Goal: Task Accomplishment & Management: Use online tool/utility

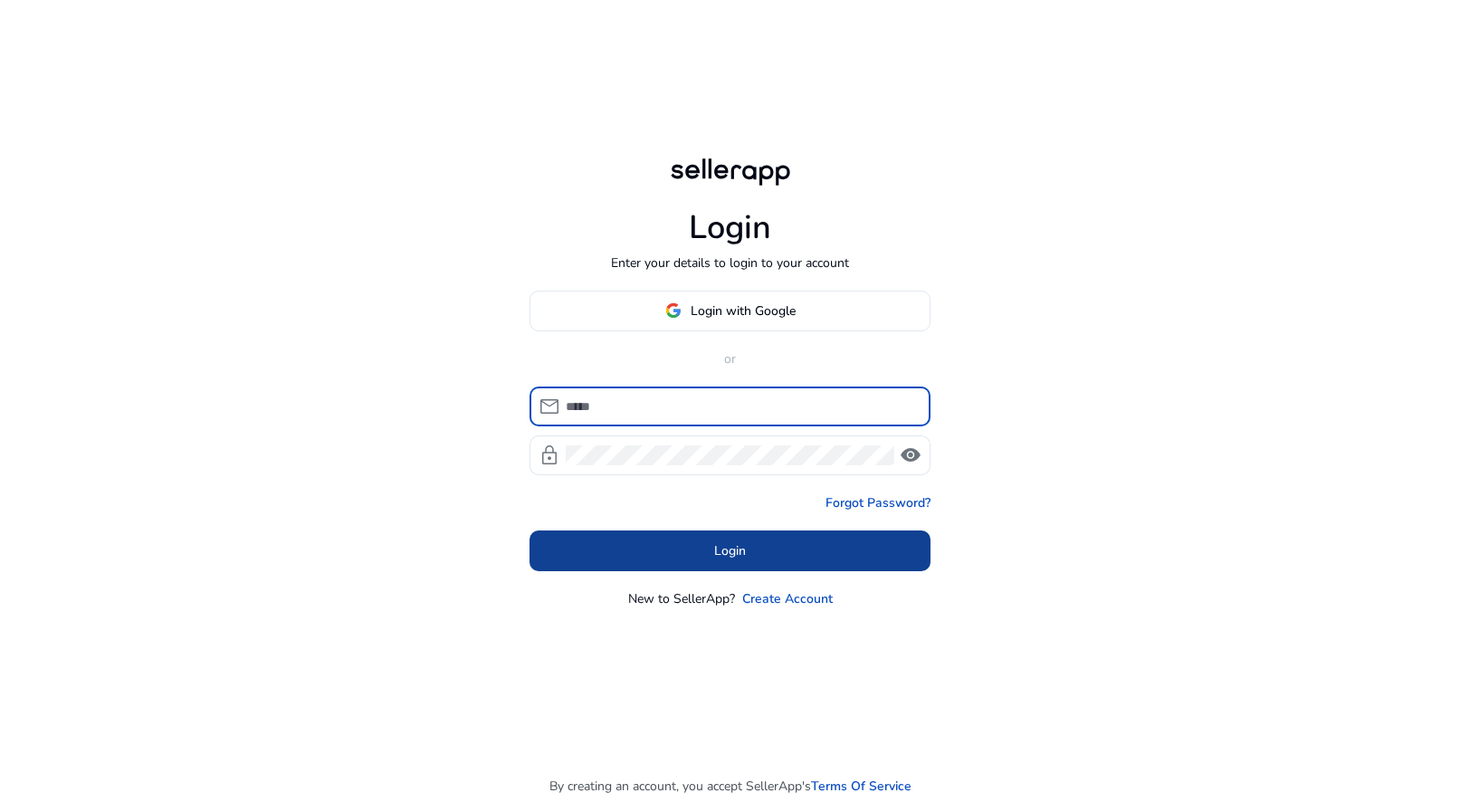
type input "**********"
click at [822, 547] on span at bounding box center [730, 551] width 401 height 44
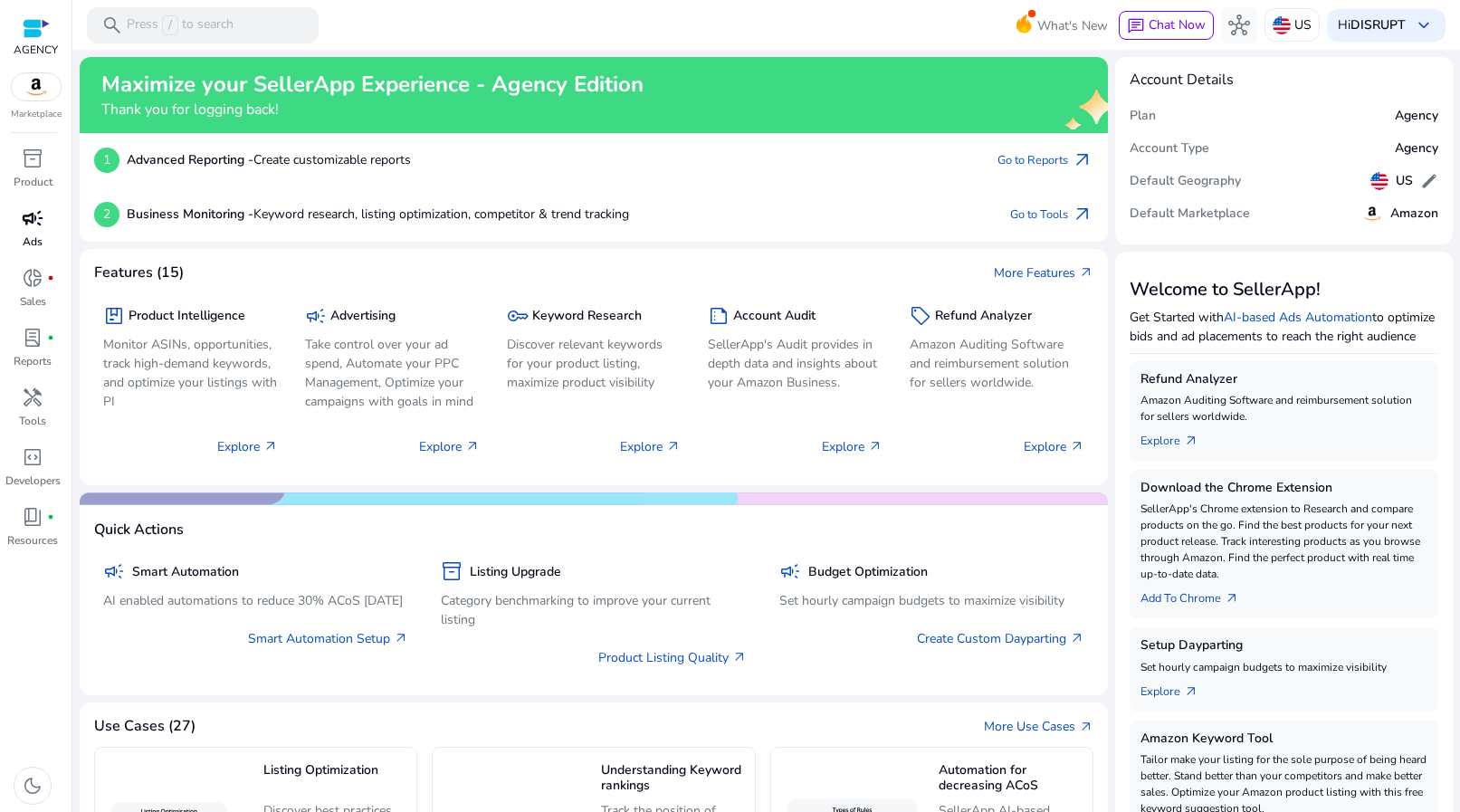
click at [45, 237] on link "campaign Ads" at bounding box center [32, 233] width 65 height 60
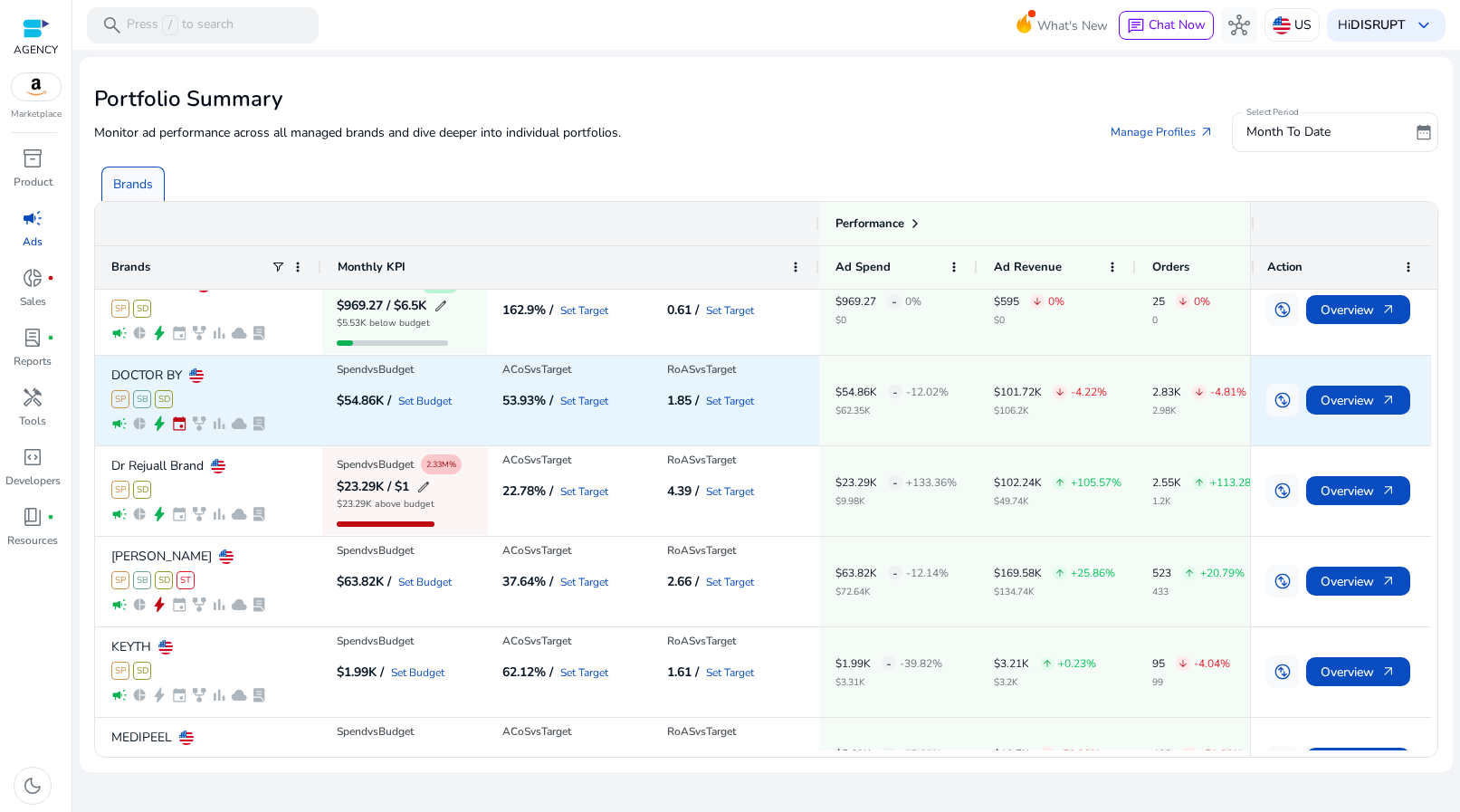
scroll to position [387, 0]
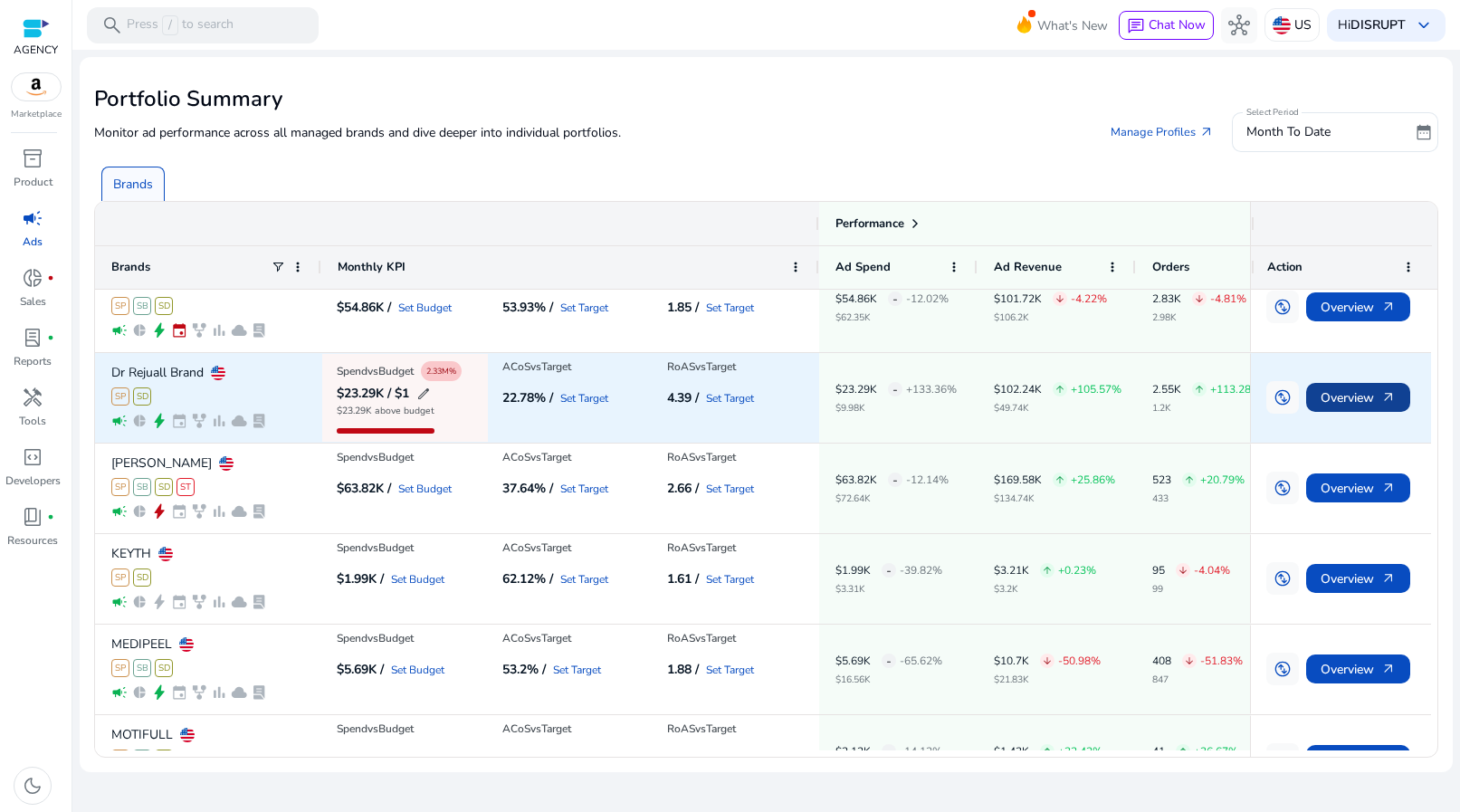
click at [1336, 397] on span "Overview arrow_outward" at bounding box center [1358, 397] width 75 height 37
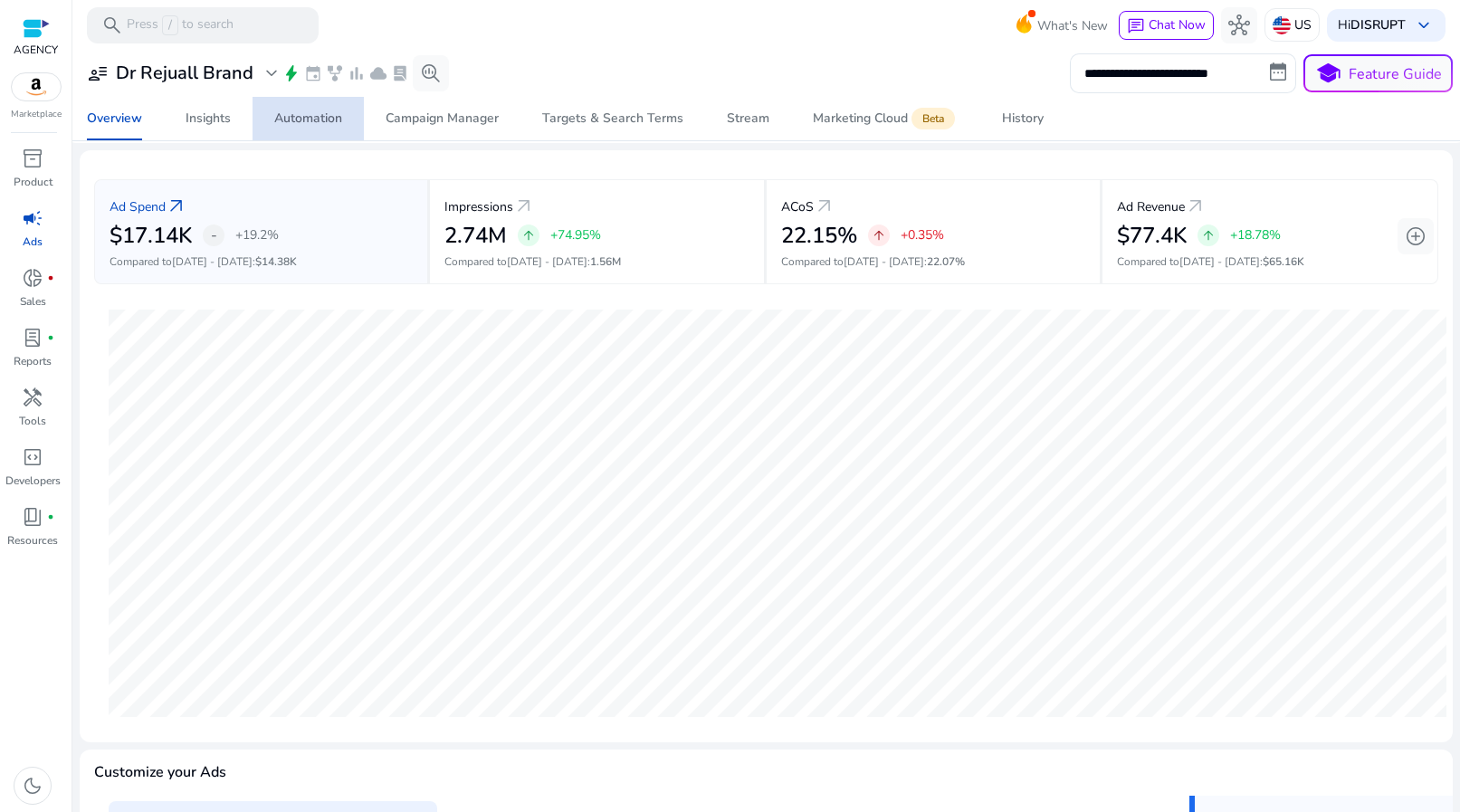
click at [314, 118] on div "Automation" at bounding box center [308, 118] width 68 height 12
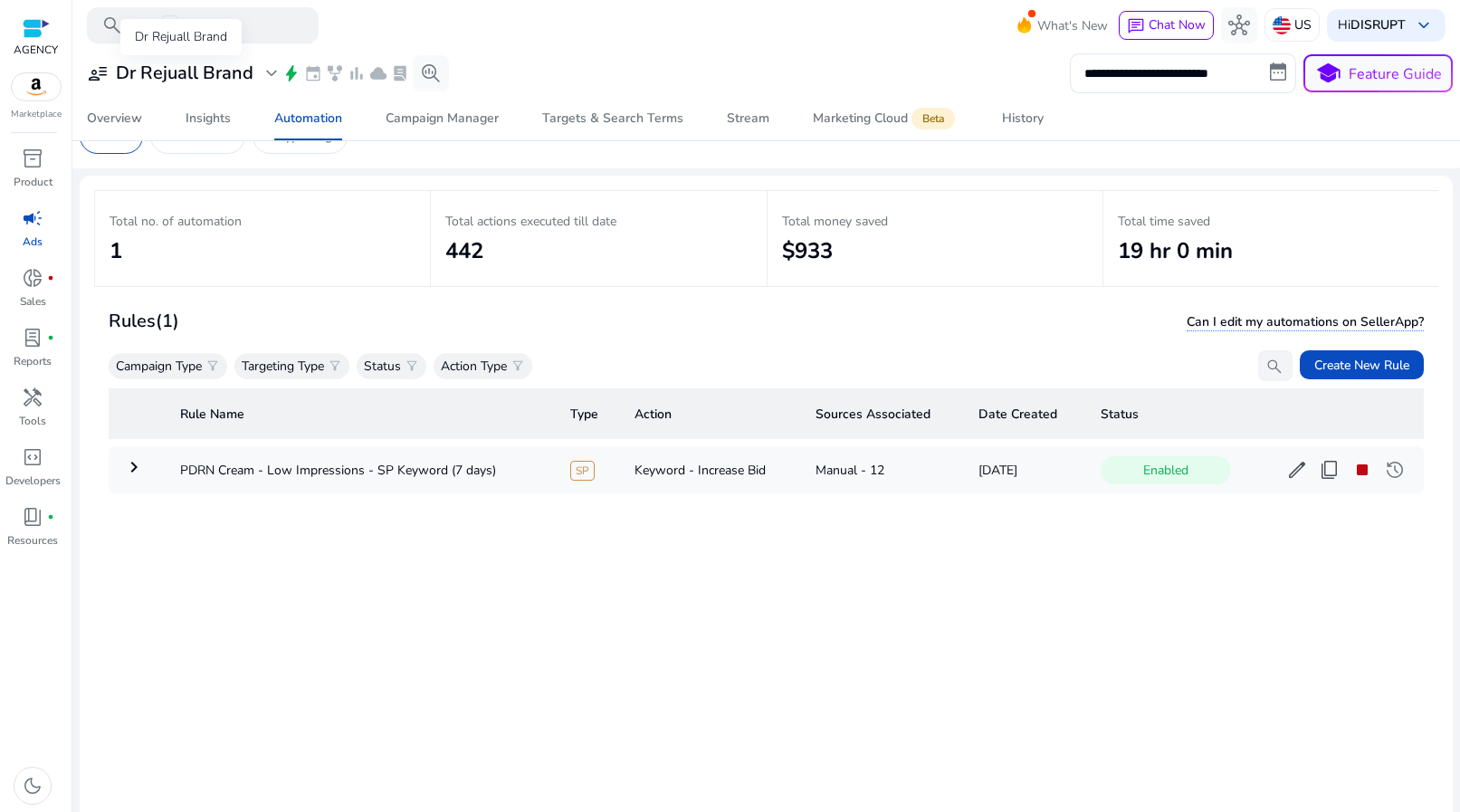
click at [98, 71] on span "user_attributes" at bounding box center [97, 73] width 22 height 22
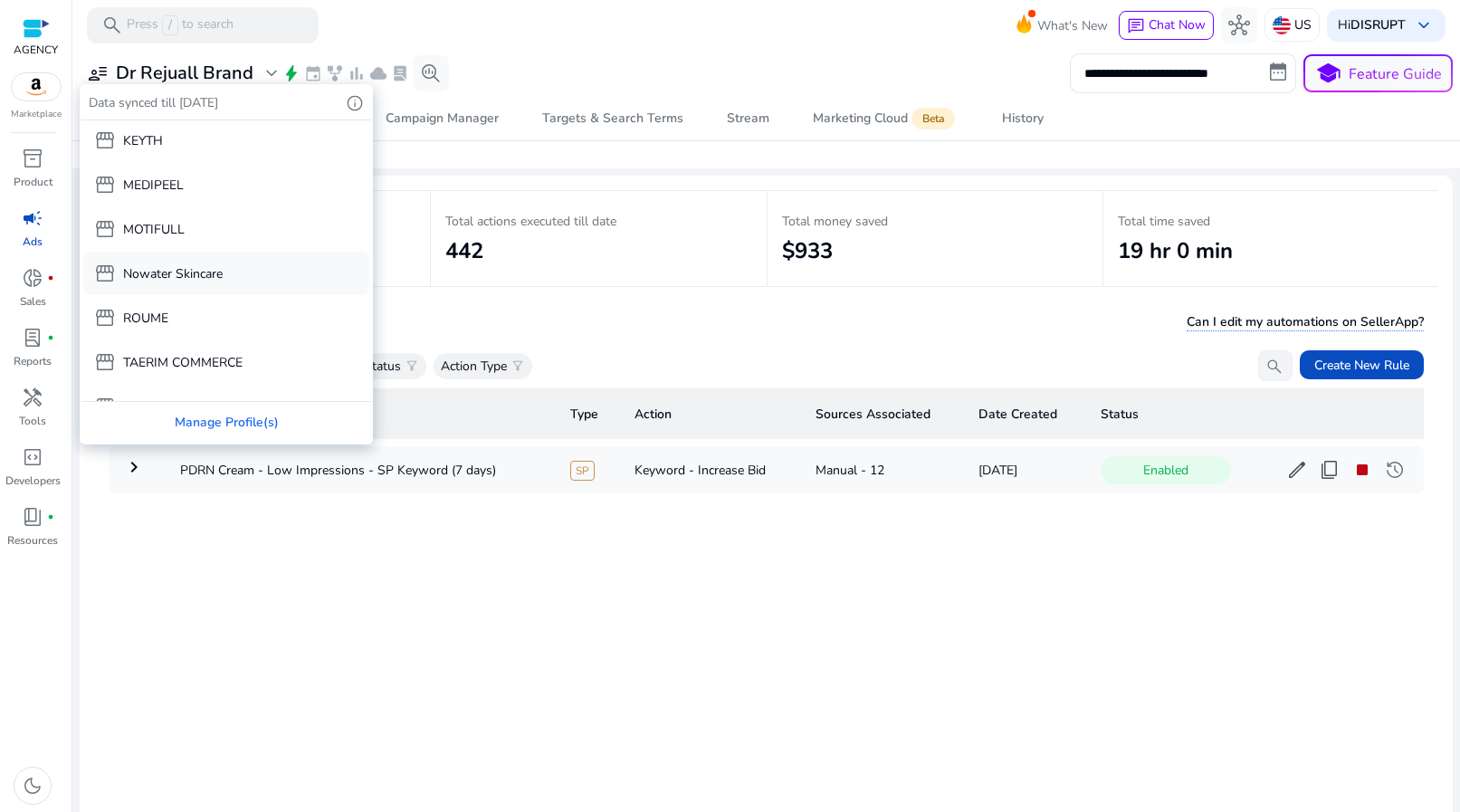
click at [284, 268] on div "storefront Nowater Skincare" at bounding box center [226, 274] width 286 height 44
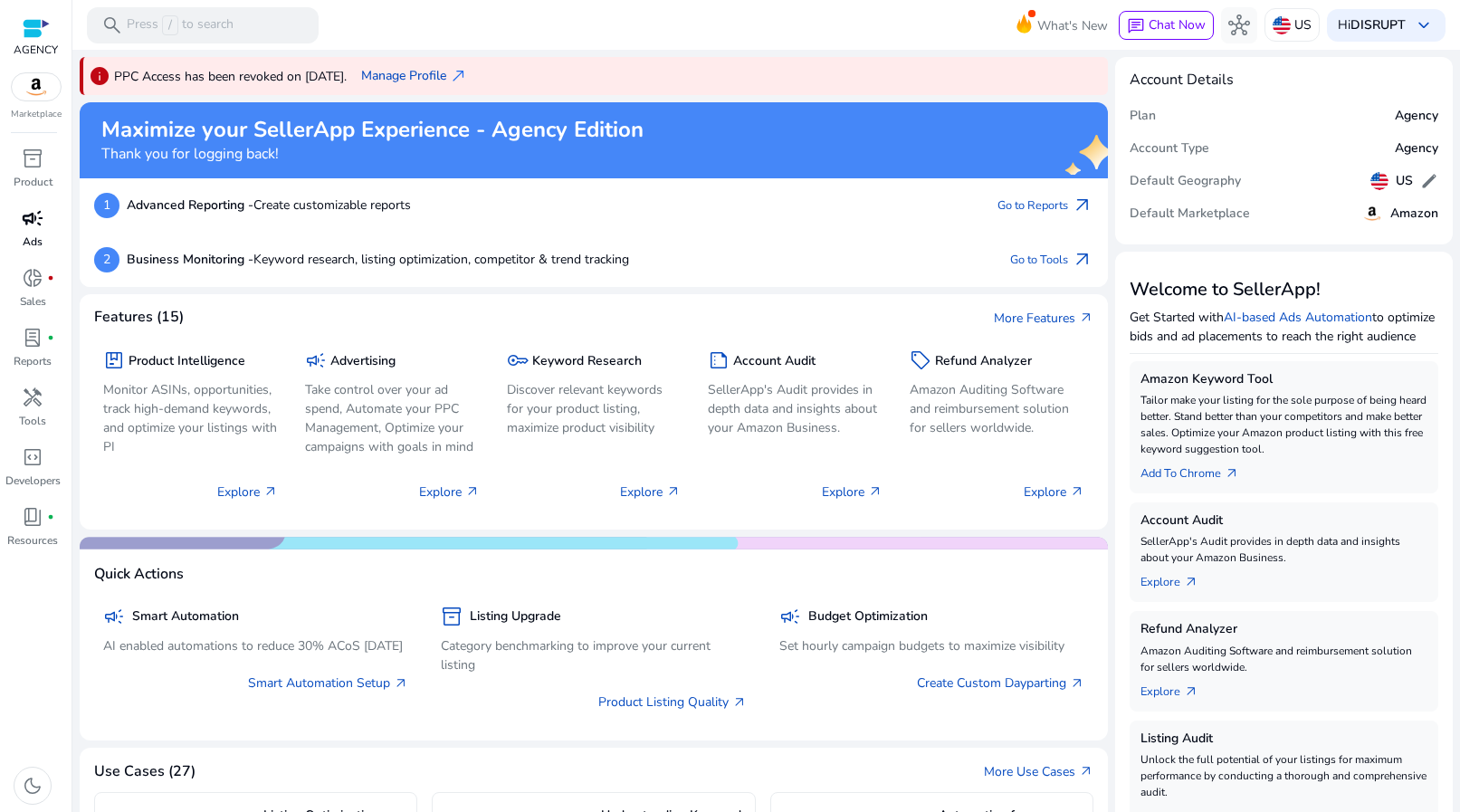
click at [36, 220] on span "campaign" at bounding box center [32, 217] width 22 height 22
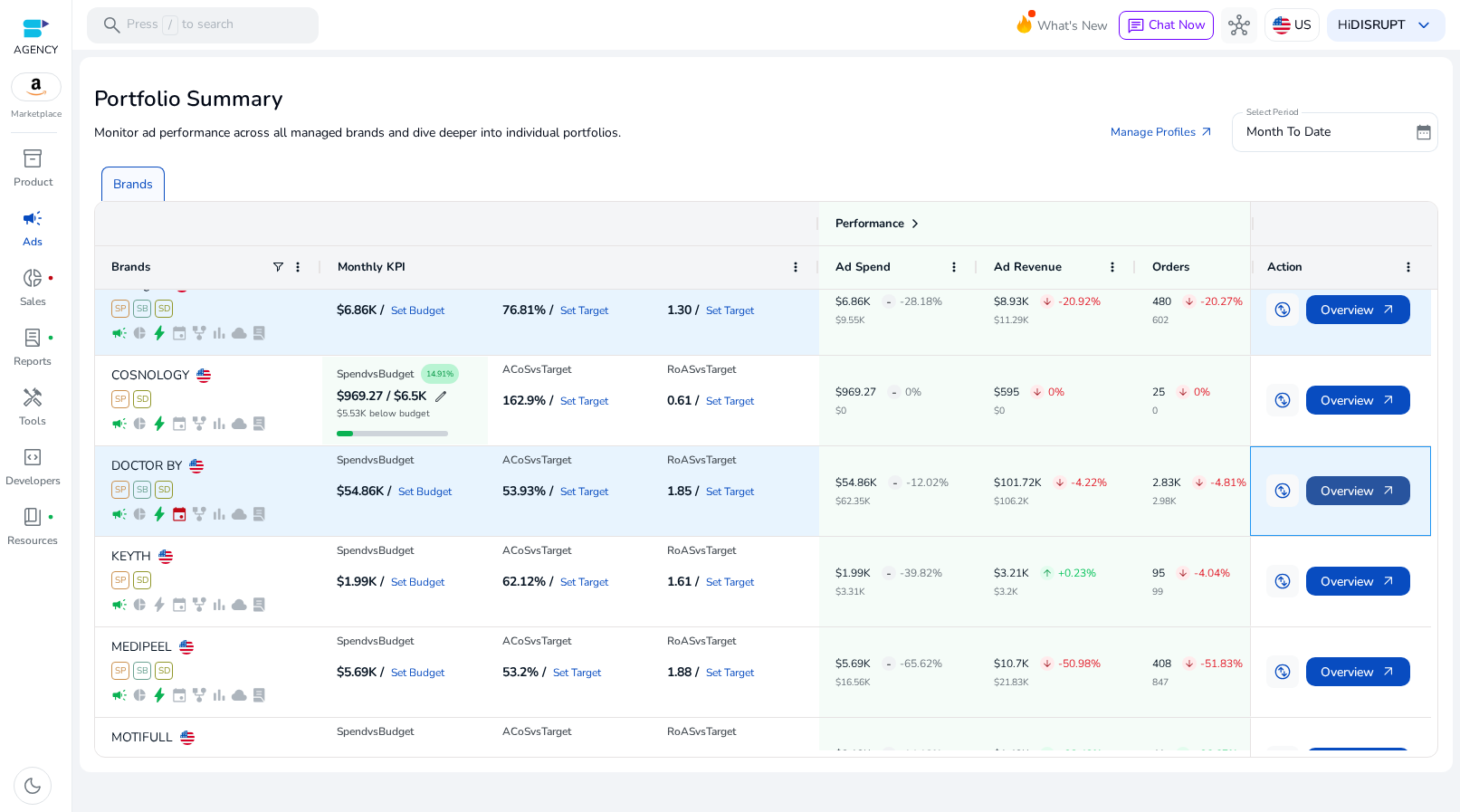
click at [1391, 483] on span "arrow_outward" at bounding box center [1388, 490] width 14 height 14
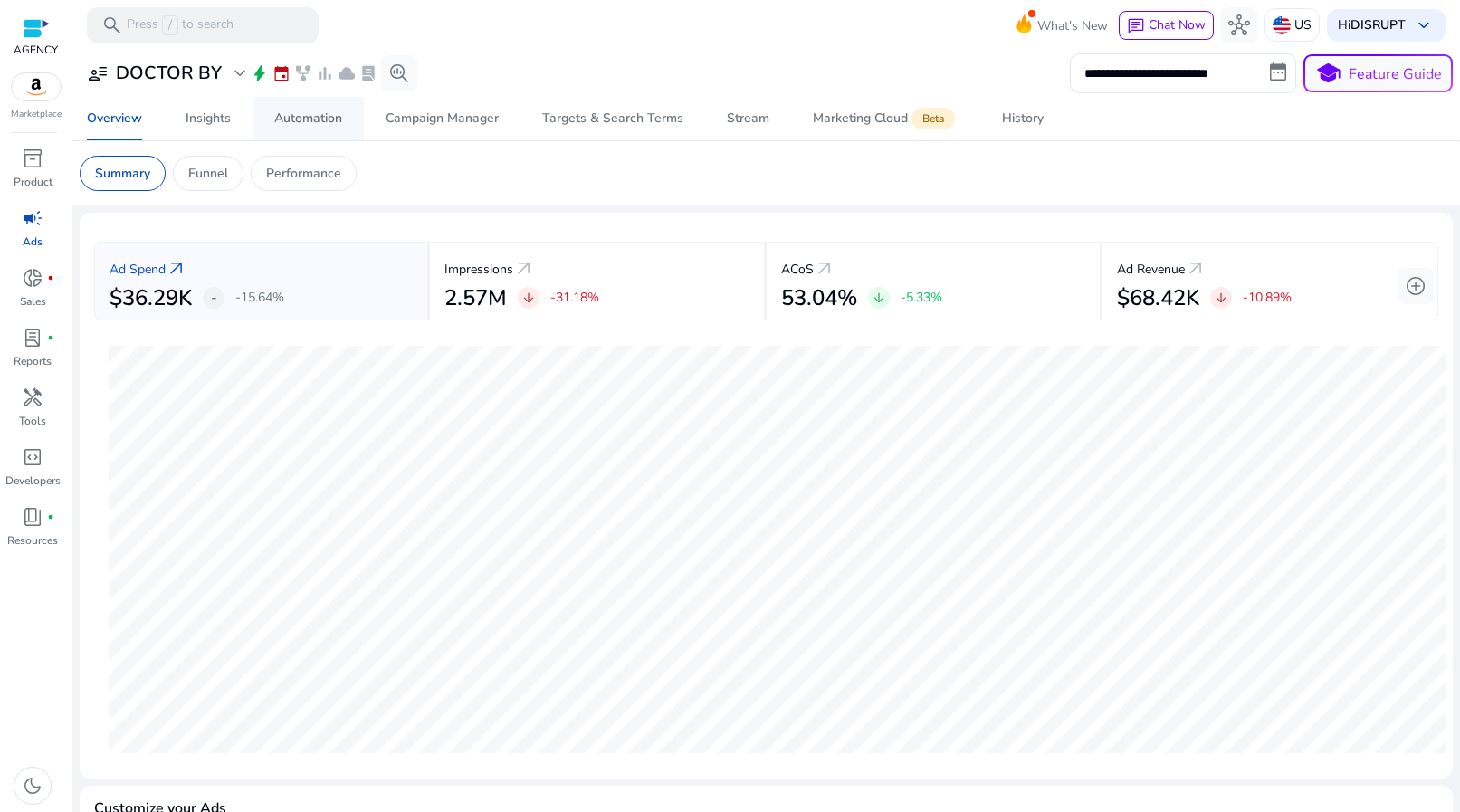
click at [329, 107] on span "Automation" at bounding box center [308, 119] width 68 height 44
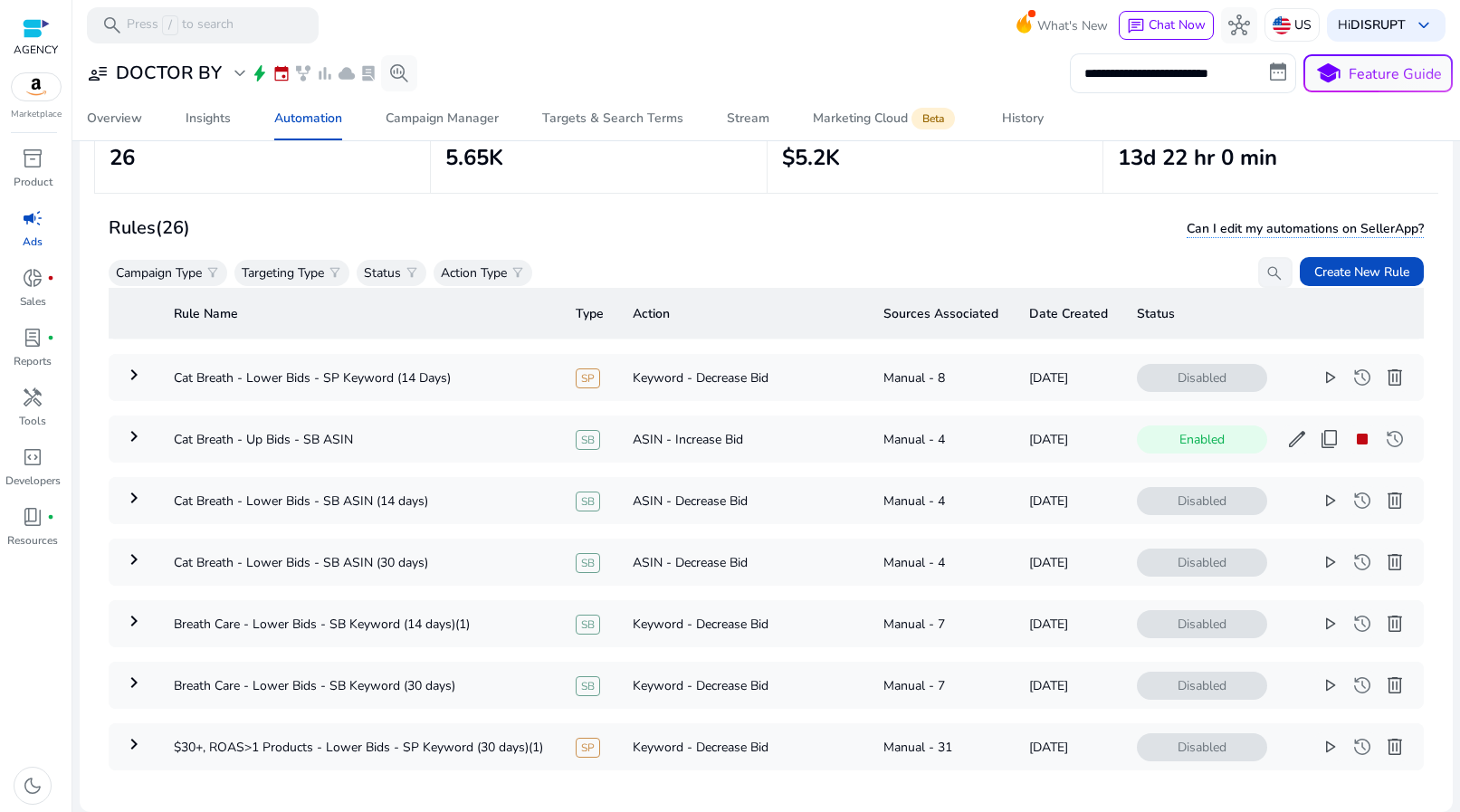
scroll to position [1206, 0]
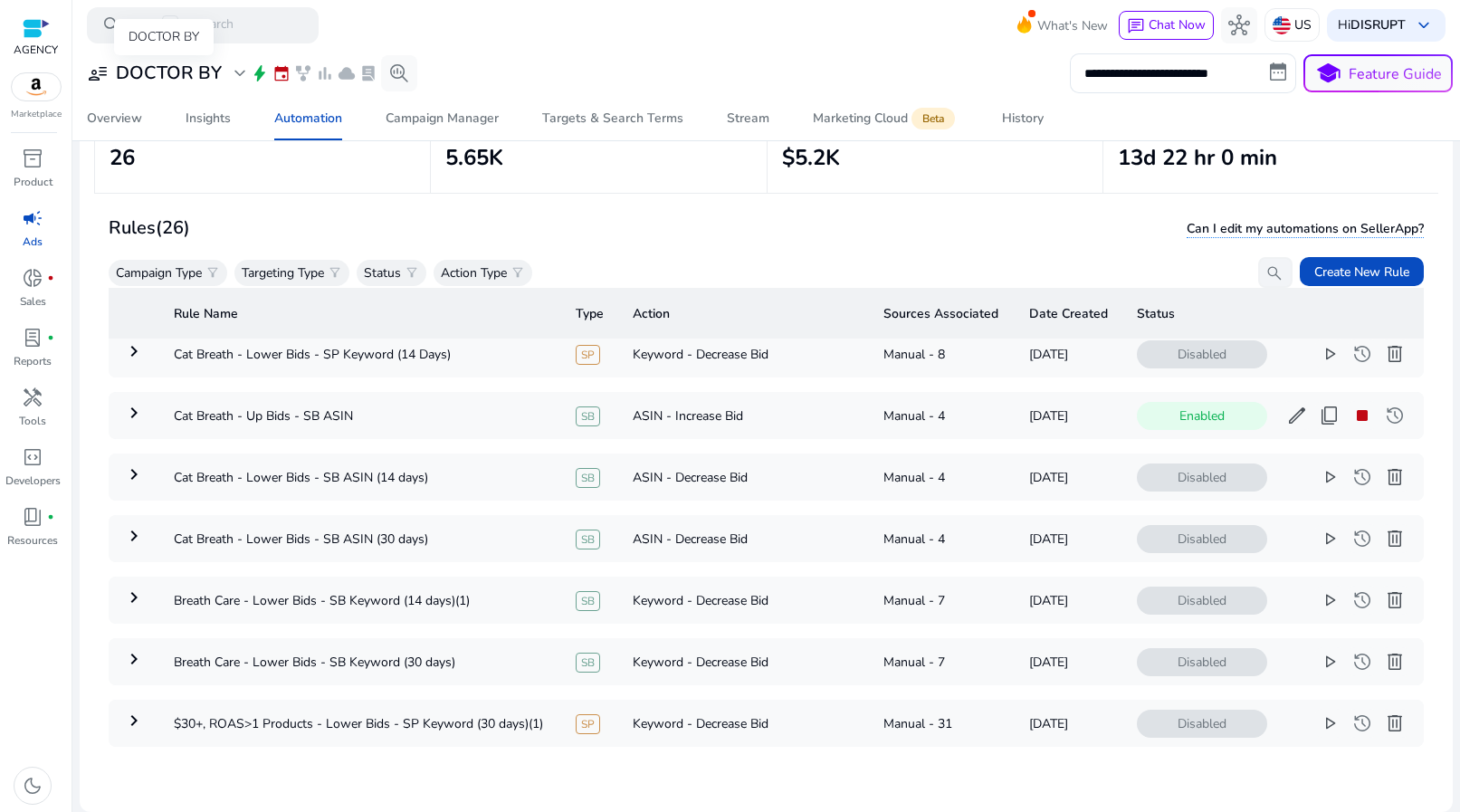
click at [186, 68] on h3 "DOCTOR BY" at bounding box center [169, 73] width 106 height 22
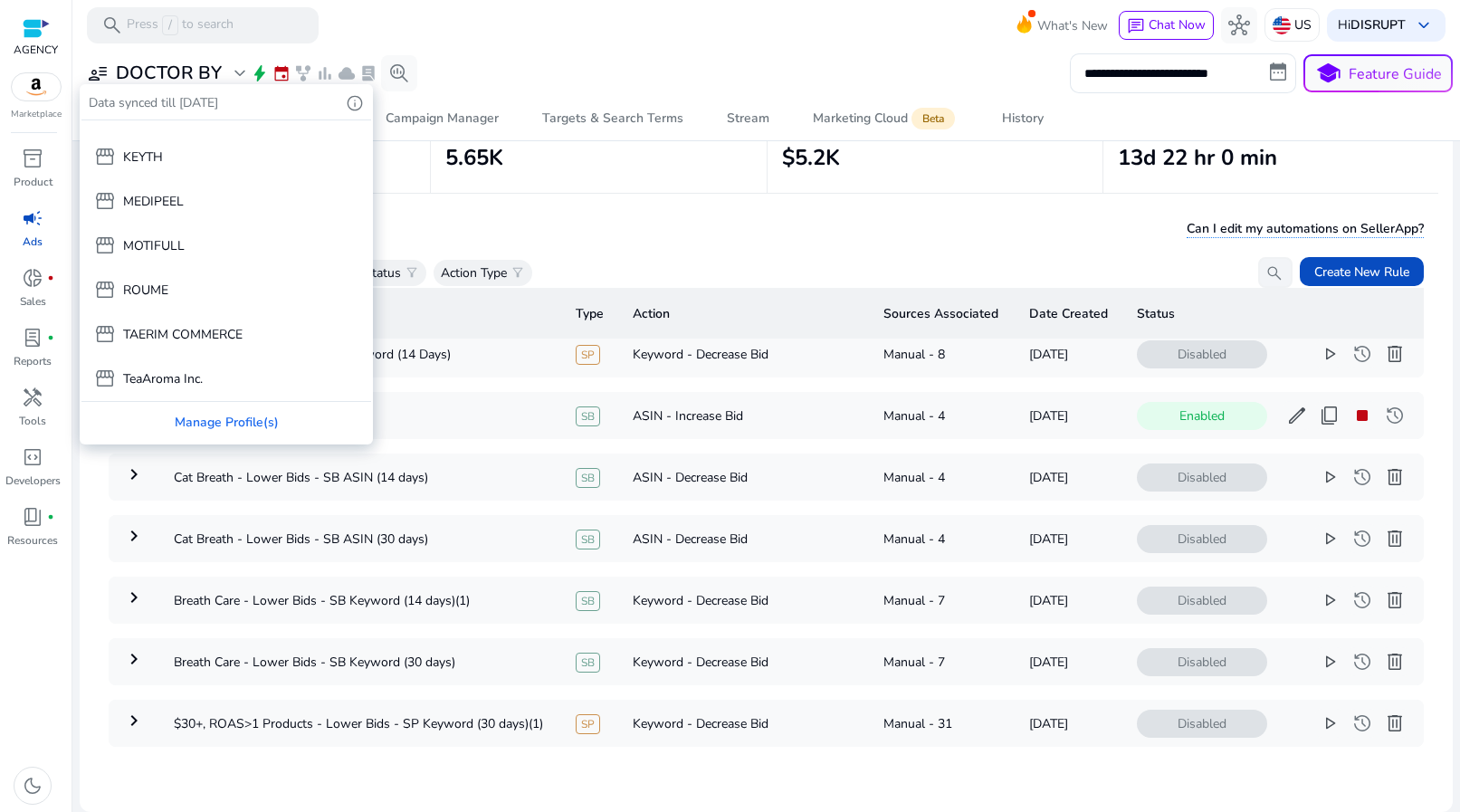
scroll to position [434, 0]
click at [175, 386] on p "TeaAroma Inc." at bounding box center [163, 378] width 80 height 19
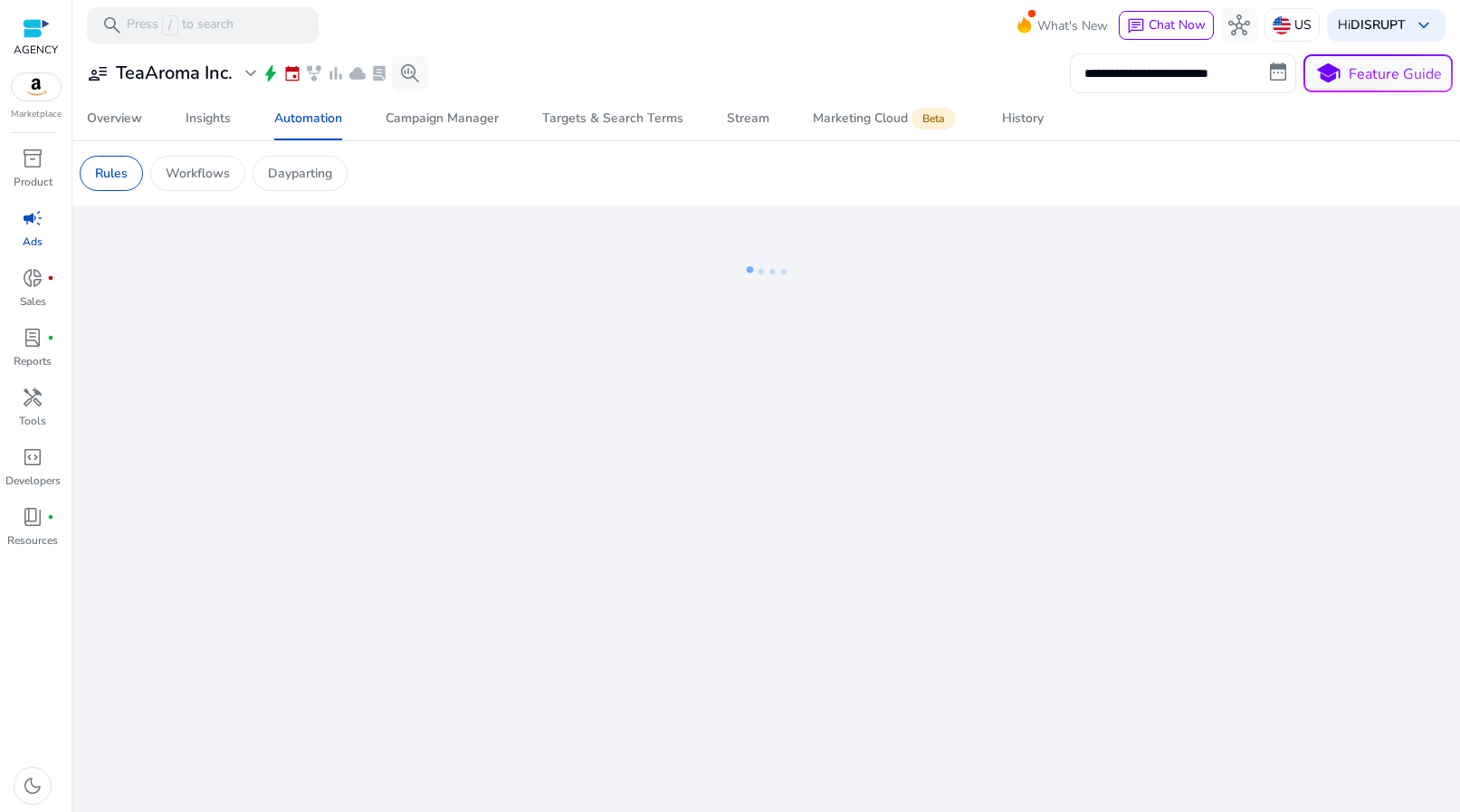
scroll to position [0, 0]
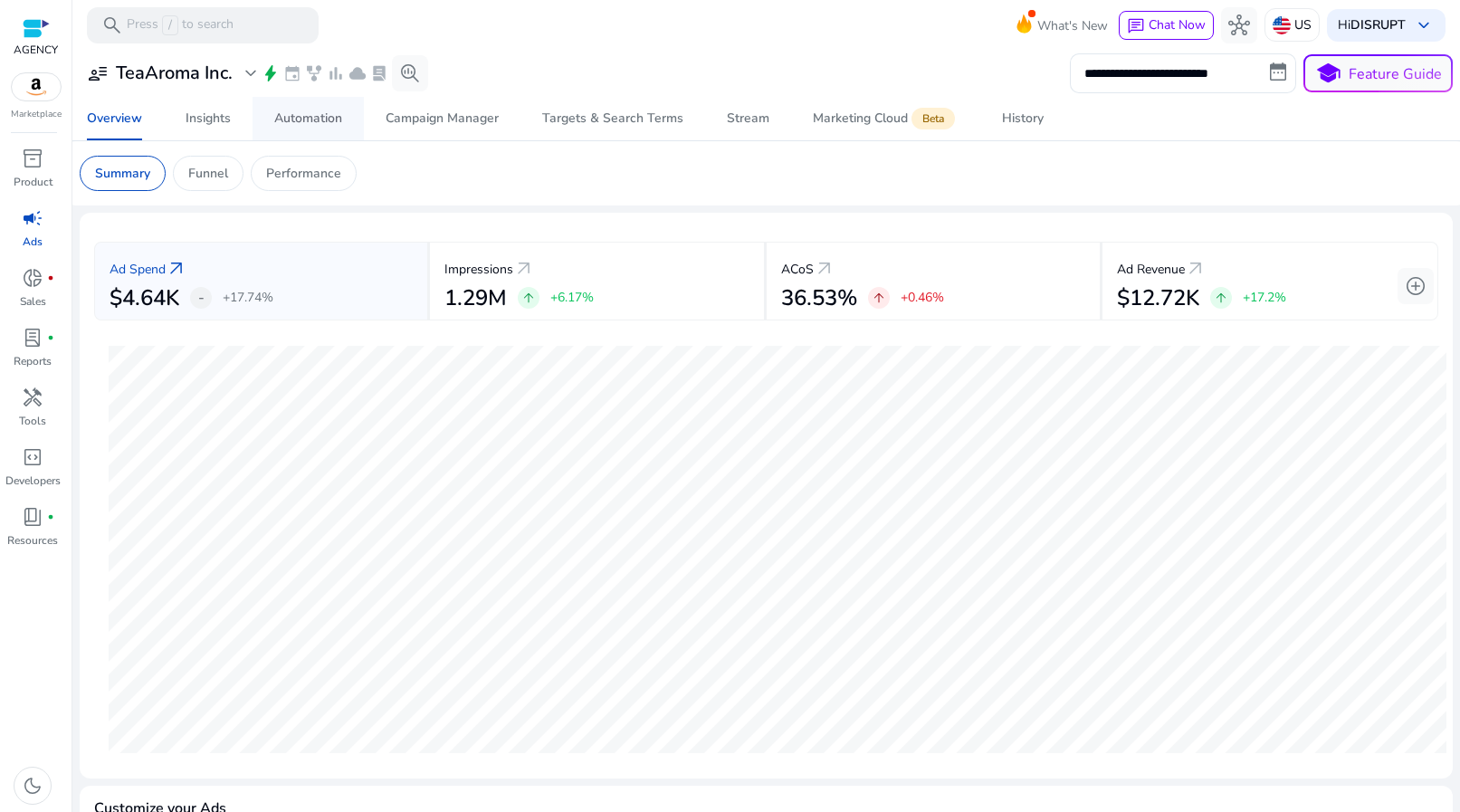
click at [312, 132] on span "Automation" at bounding box center [308, 119] width 68 height 44
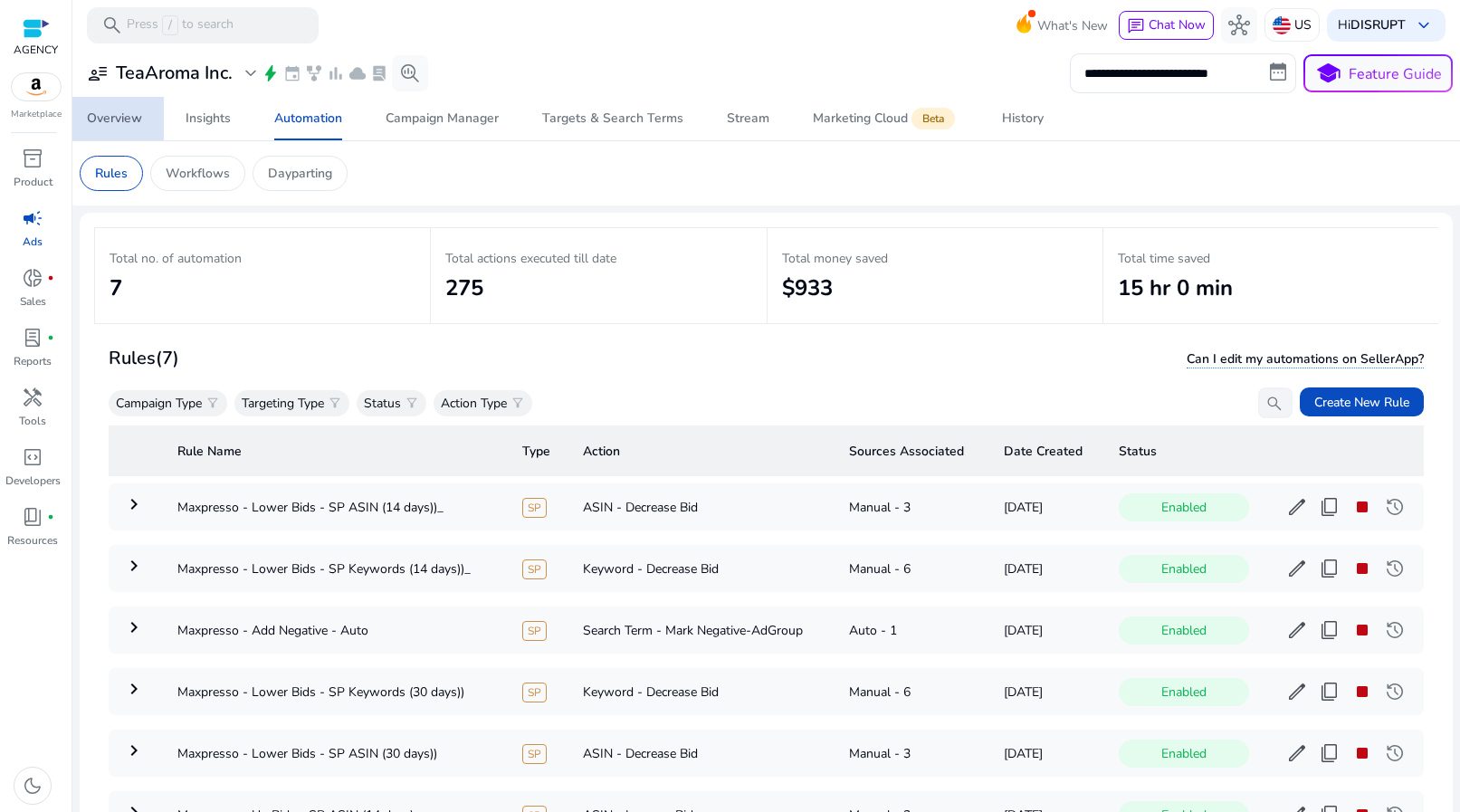
click at [130, 131] on span "Overview" at bounding box center [114, 119] width 55 height 44
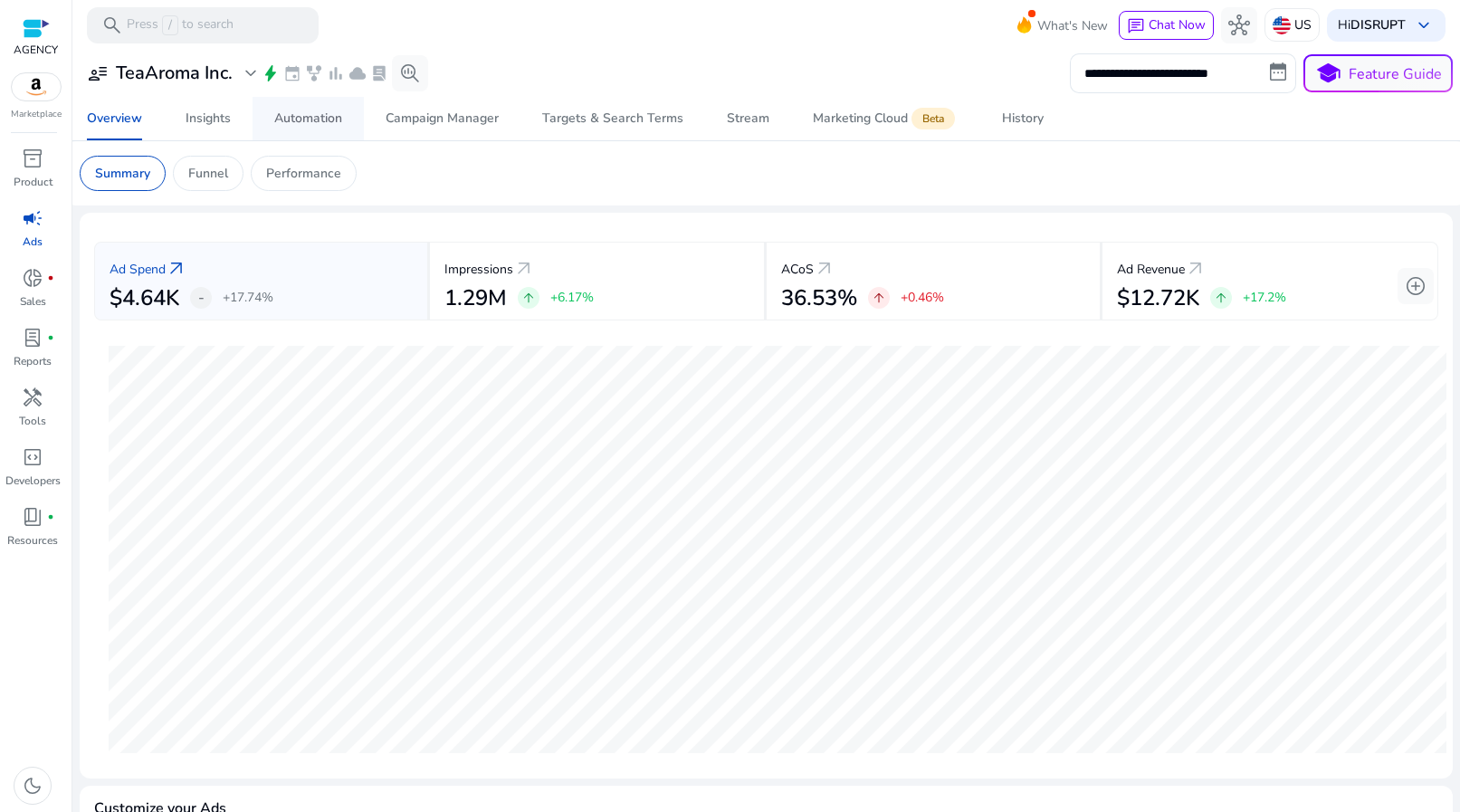
click at [344, 120] on link "Automation" at bounding box center [308, 119] width 112 height 44
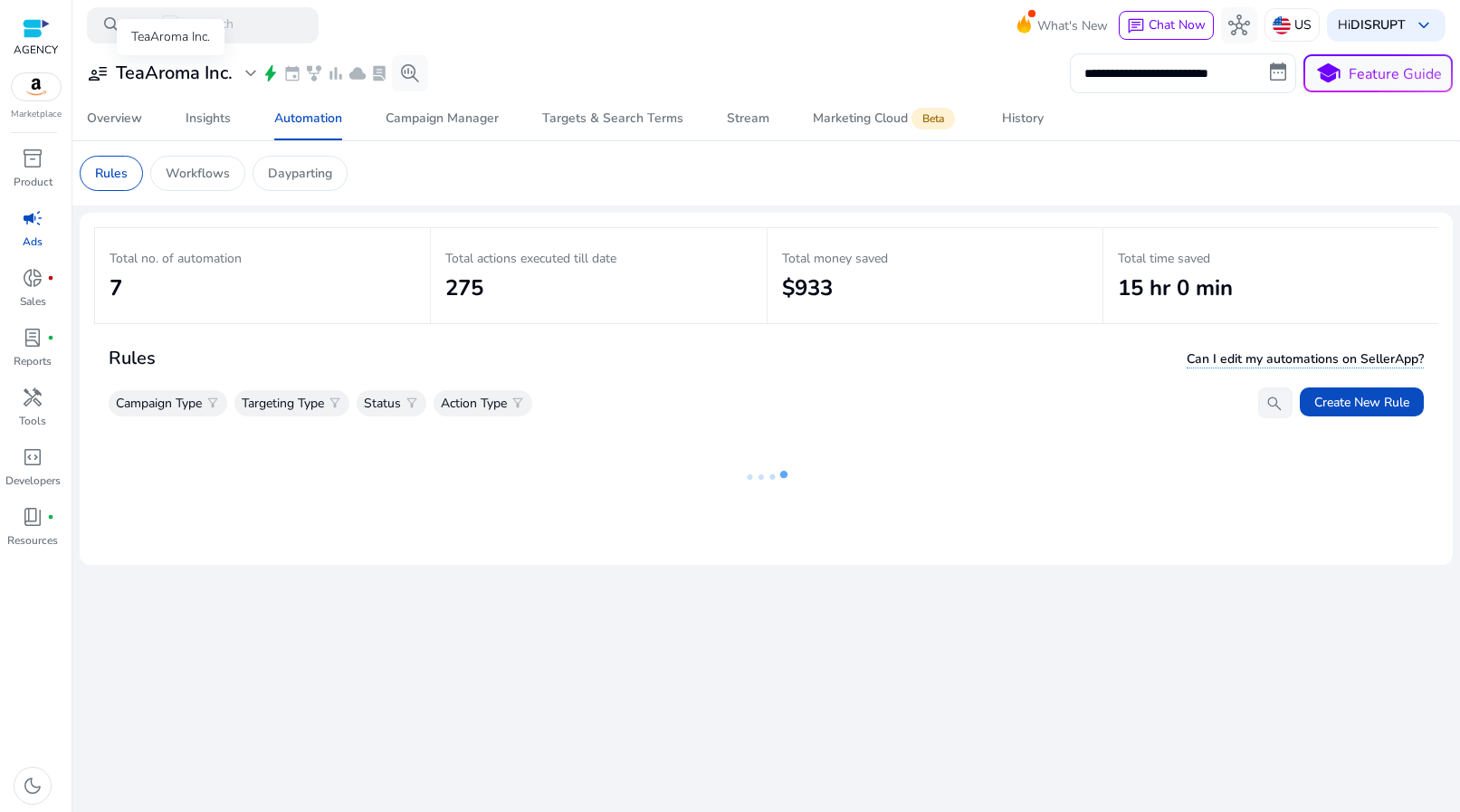
click at [145, 64] on h3 "TeaAroma Inc." at bounding box center [174, 73] width 117 height 22
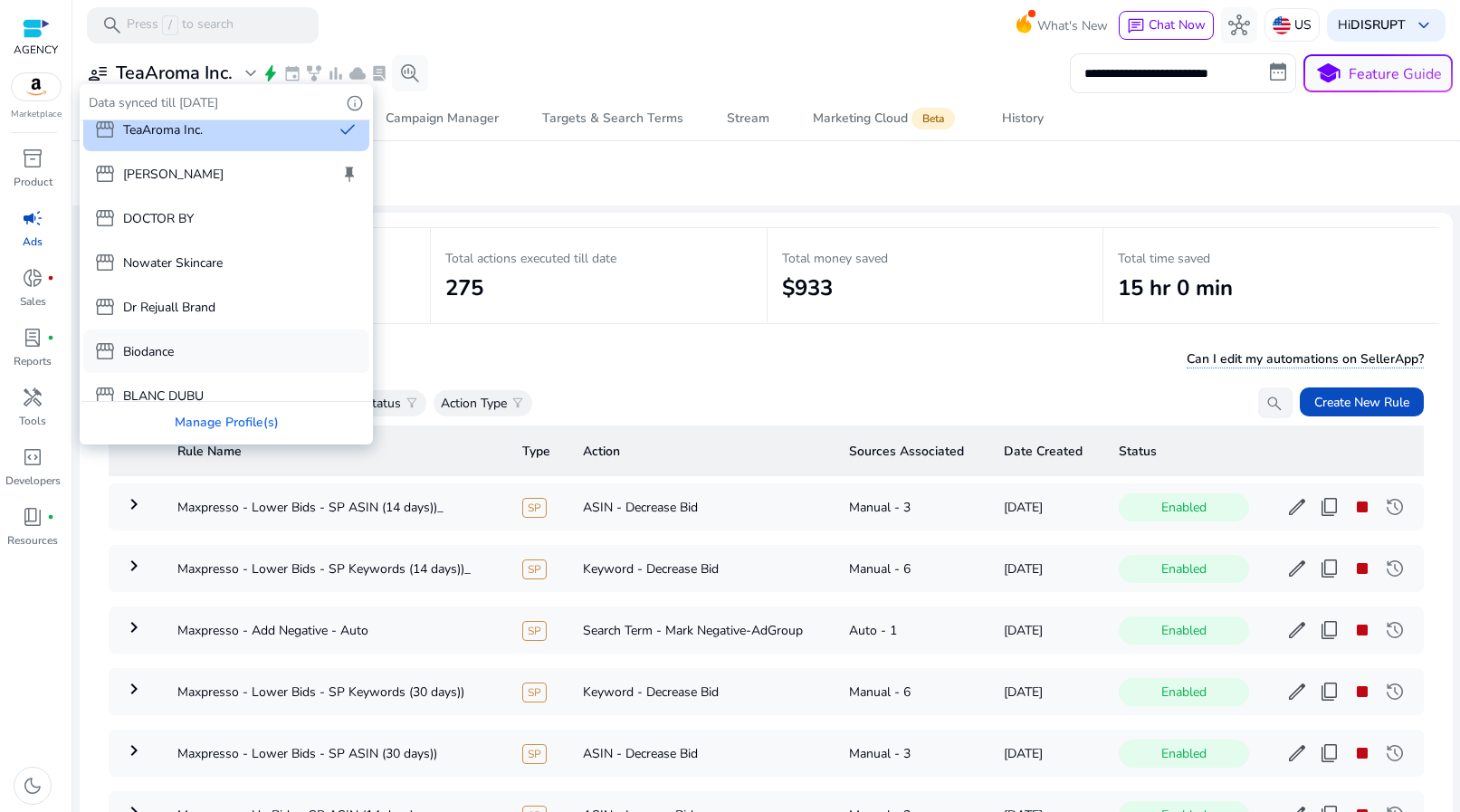
scroll to position [33, 0]
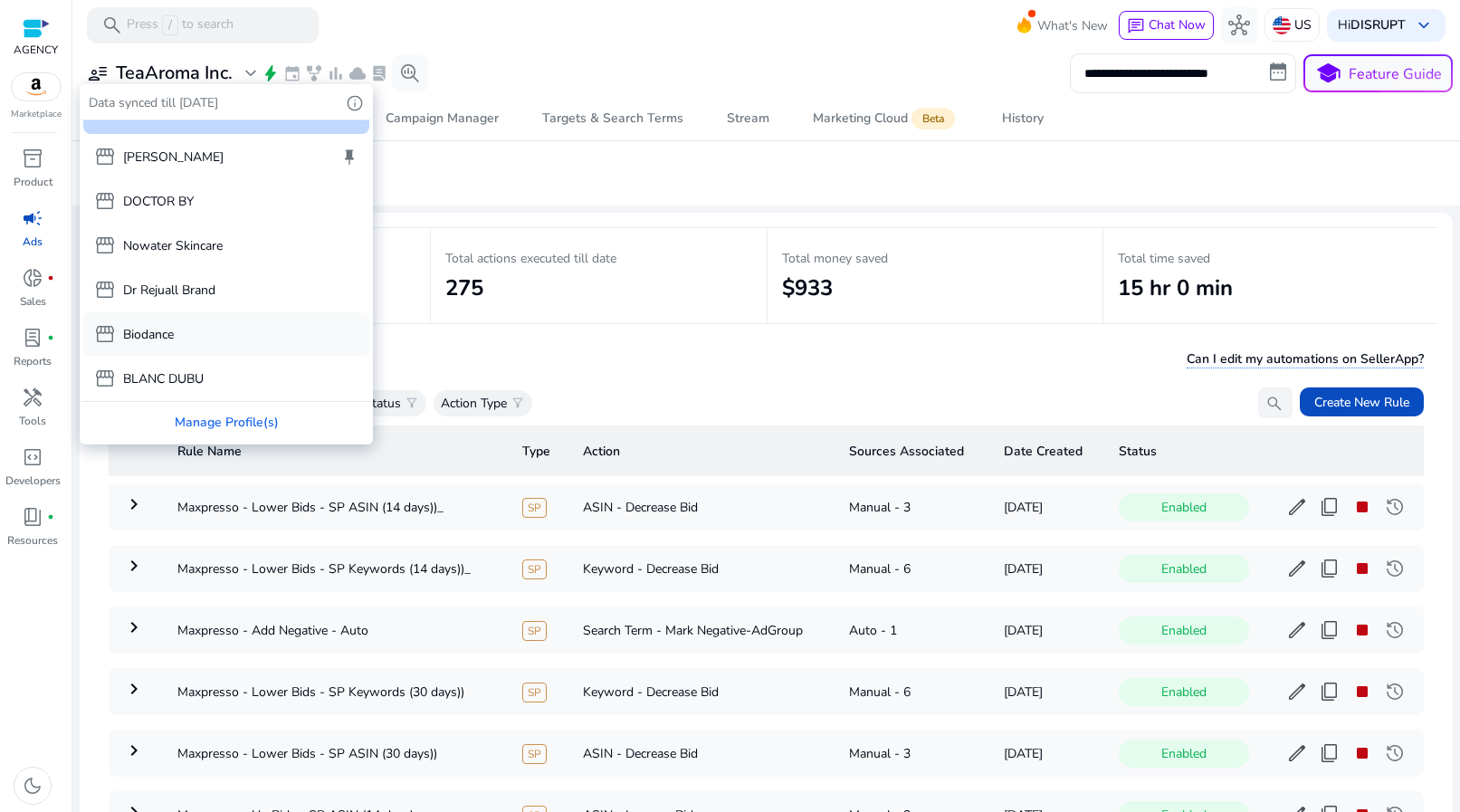
click at [171, 325] on p "Biodance" at bounding box center [148, 335] width 51 height 19
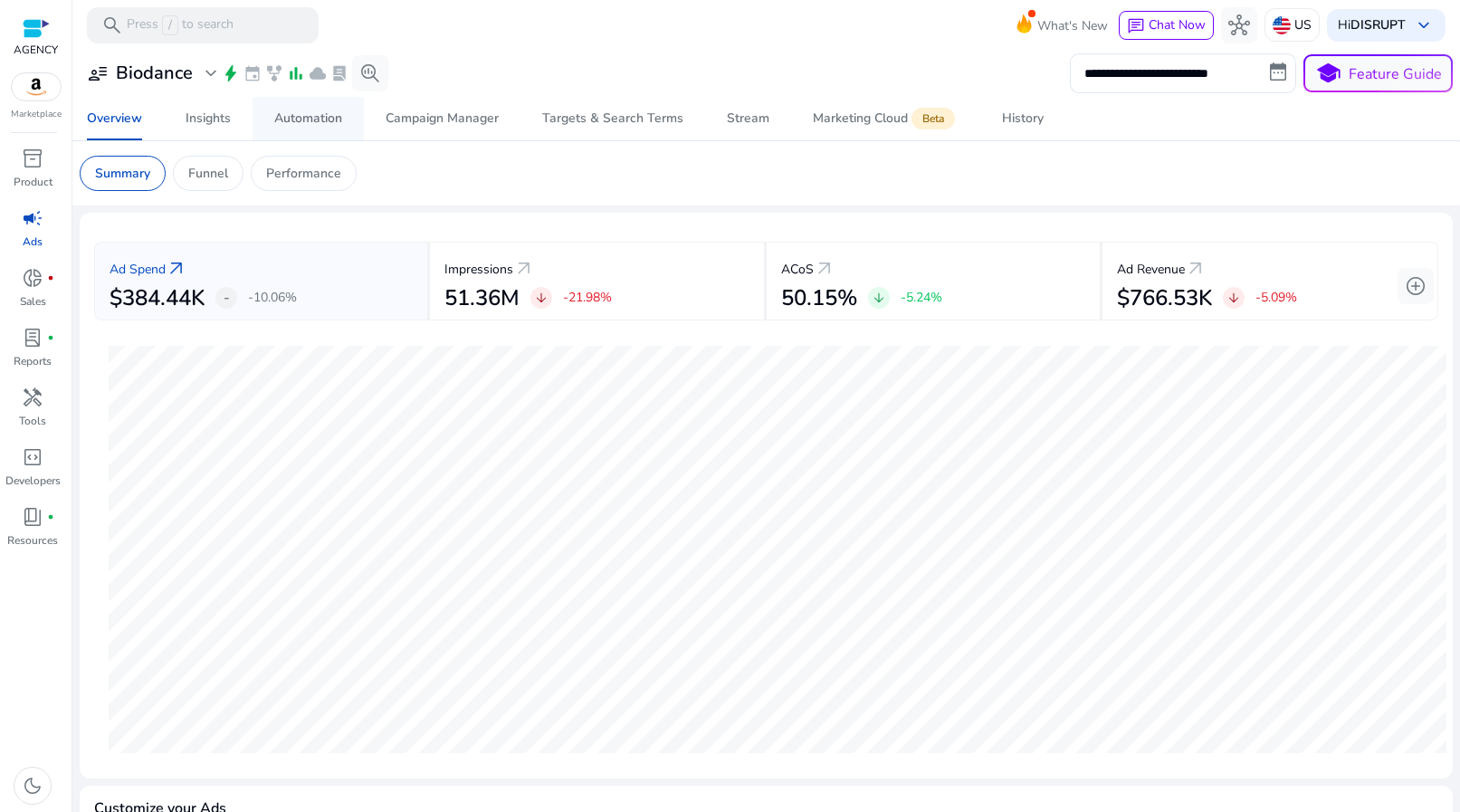
click at [305, 117] on div "Automation" at bounding box center [308, 118] width 68 height 12
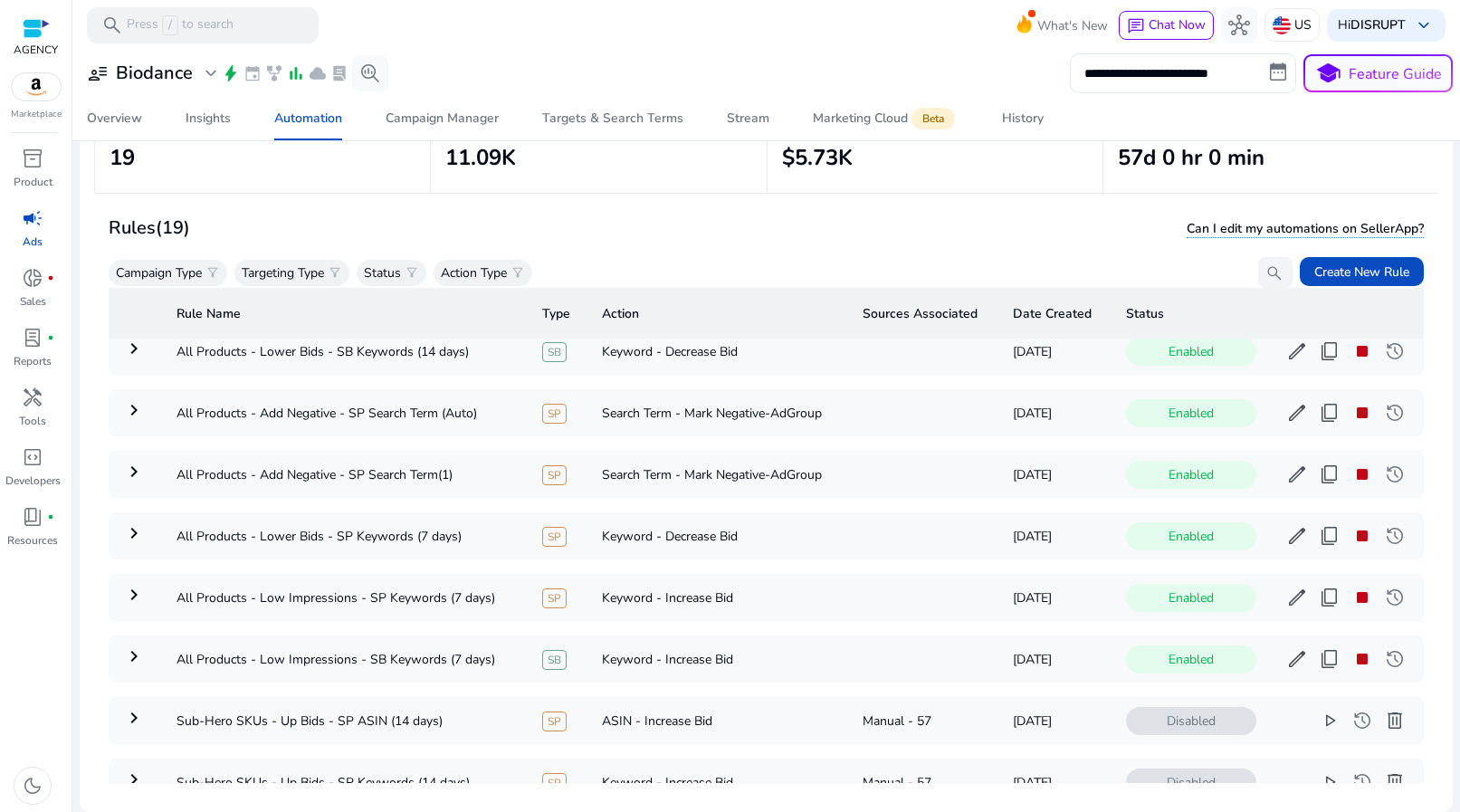
scroll to position [655, 0]
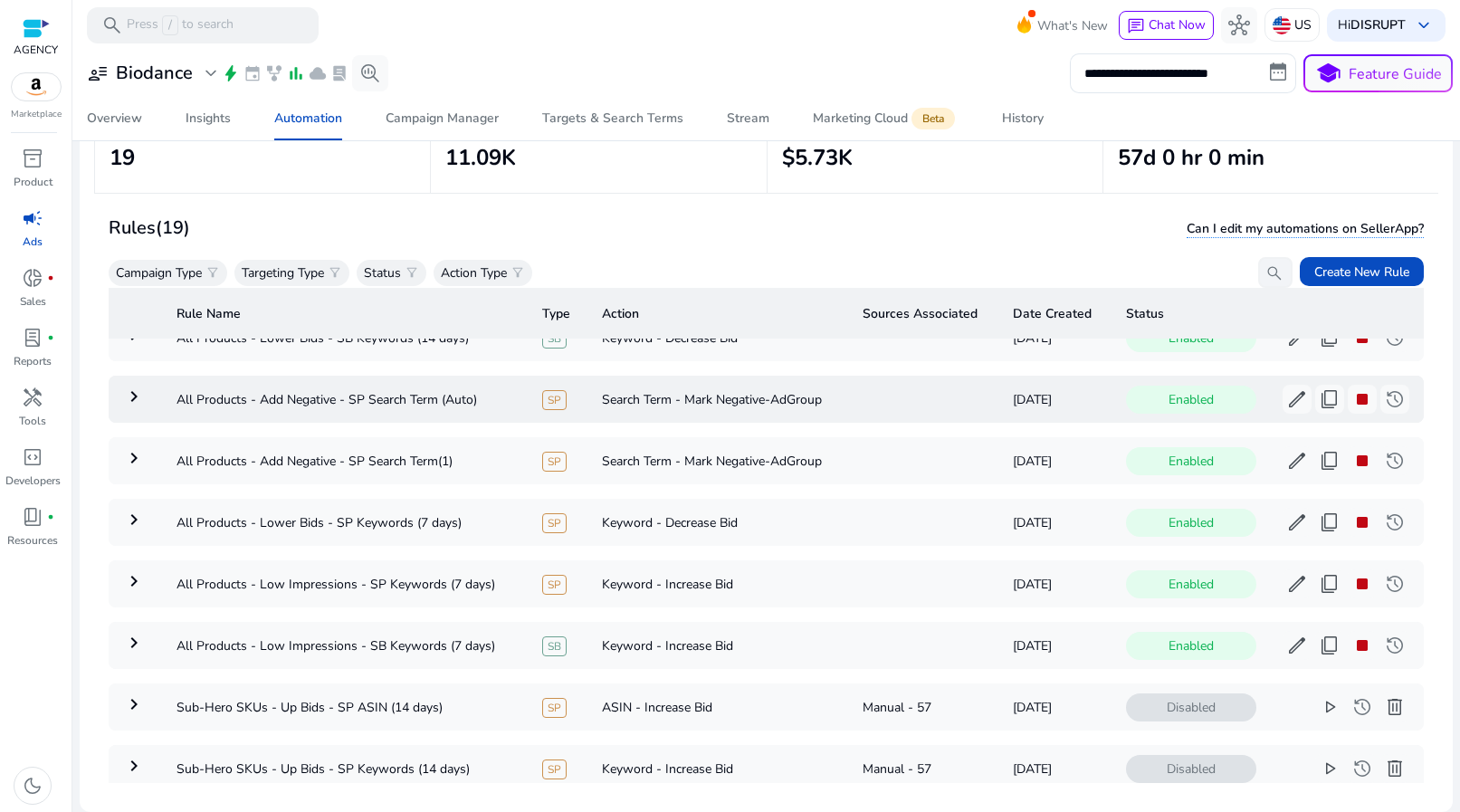
click at [128, 391] on mat-icon "keyboard_arrow_right" at bounding box center [133, 396] width 22 height 22
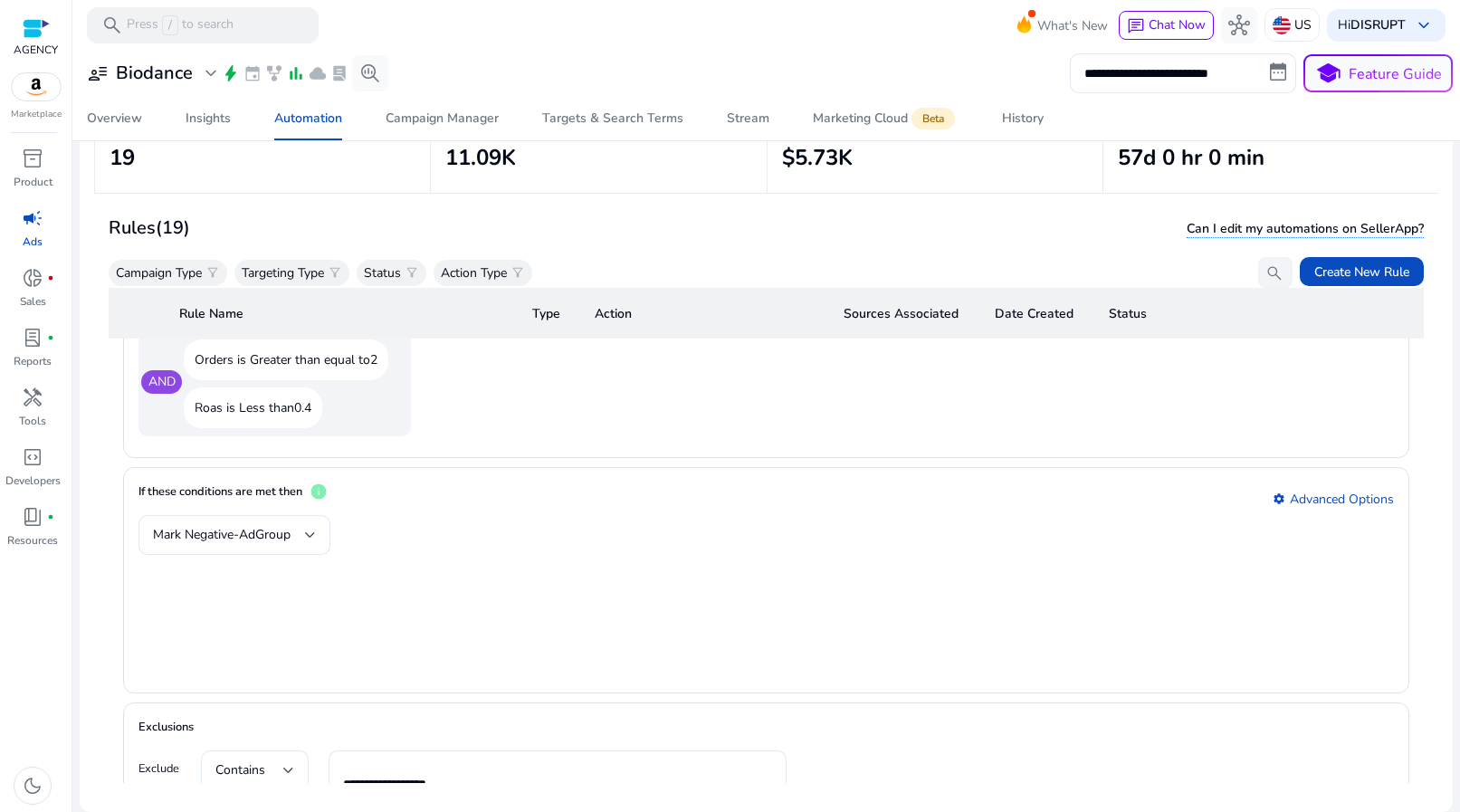
scroll to position [2040, 0]
click at [294, 531] on mat-form-field "Mark Negative-AdGroup" at bounding box center [233, 535] width 192 height 40
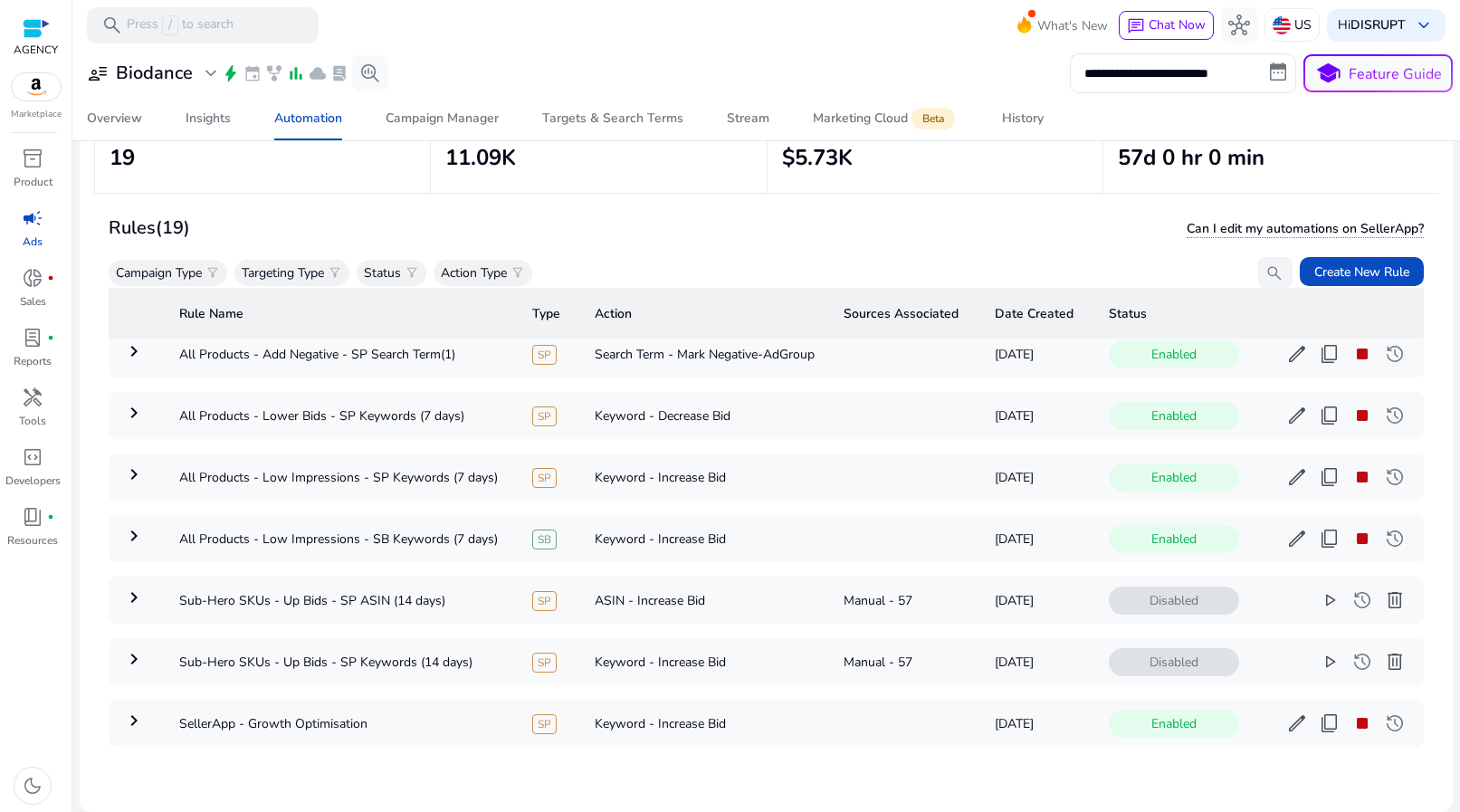
scroll to position [2952, 0]
click at [418, 707] on td "SellerApp - Growth Optimisation" at bounding box center [341, 722] width 353 height 47
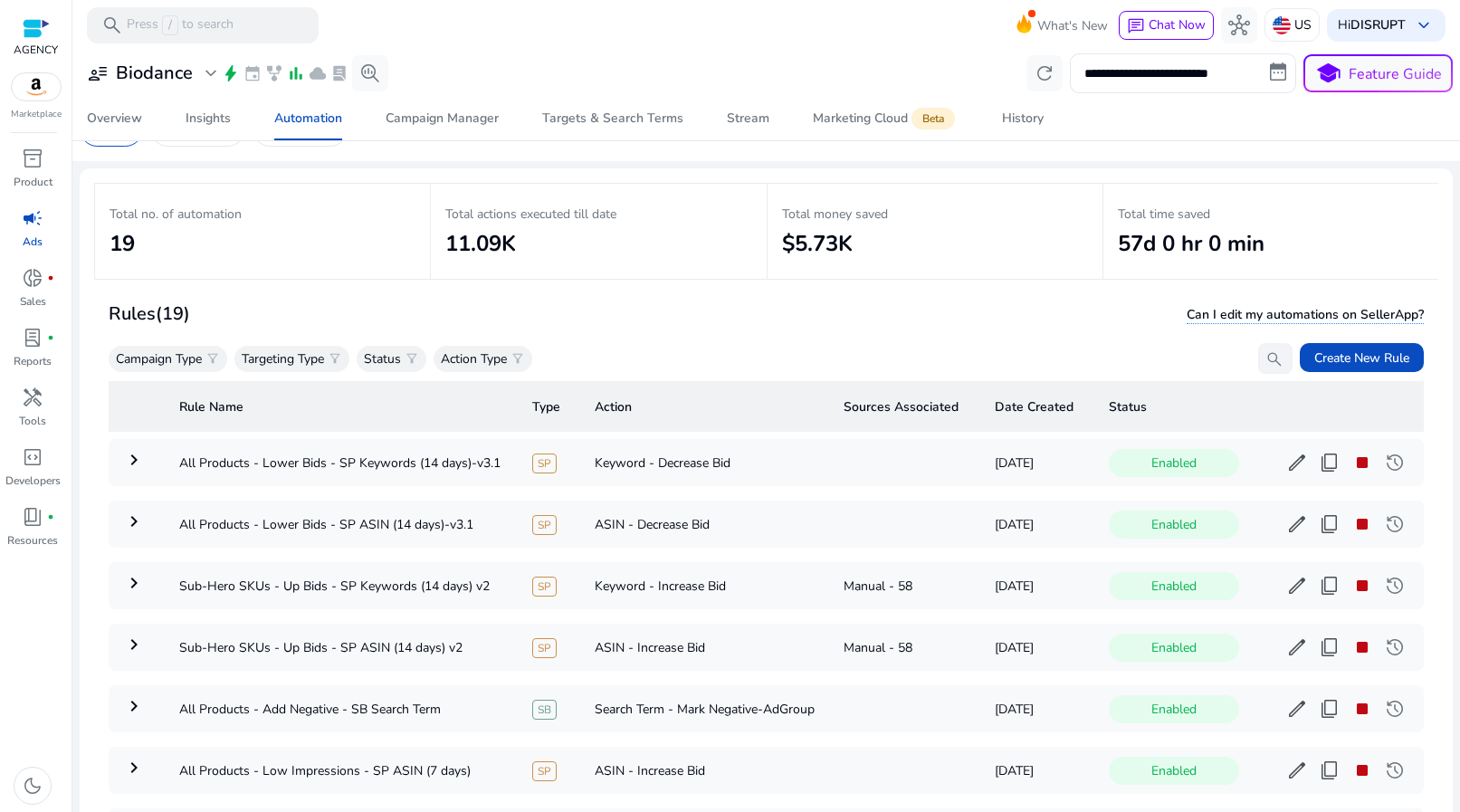
scroll to position [0, 0]
